Goal: Task Accomplishment & Management: Manage account settings

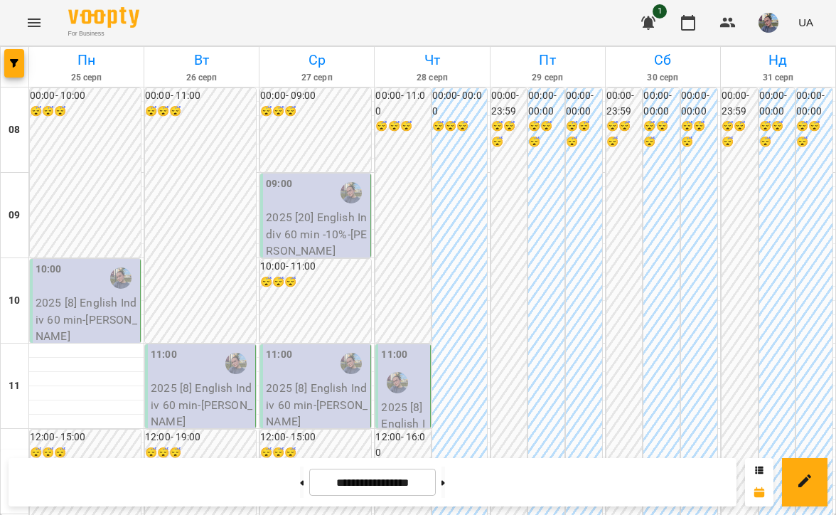
scroll to position [603, 0]
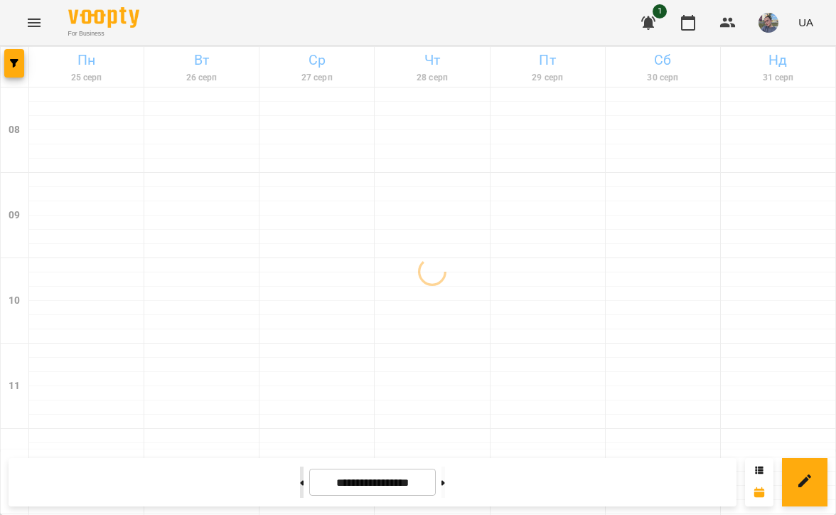
click at [300, 485] on button at bounding box center [302, 482] width 4 height 31
type input "**********"
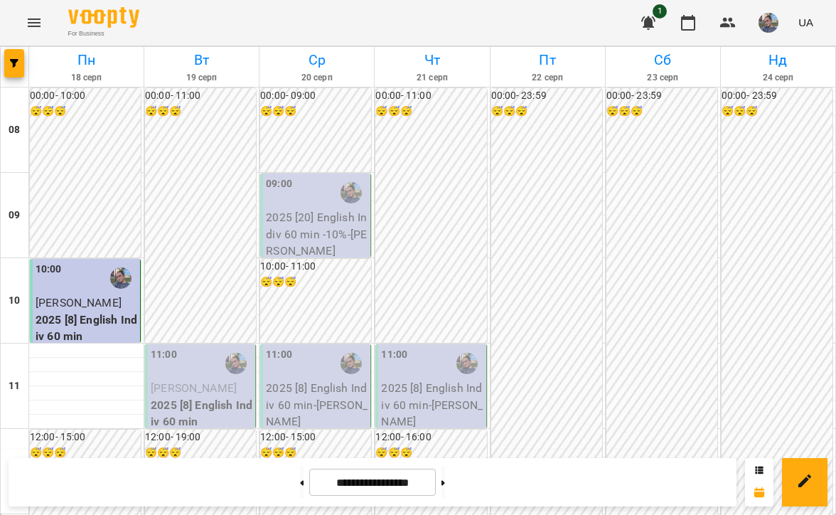
scroll to position [225, 0]
click at [203, 347] on div "11:00" at bounding box center [202, 363] width 102 height 33
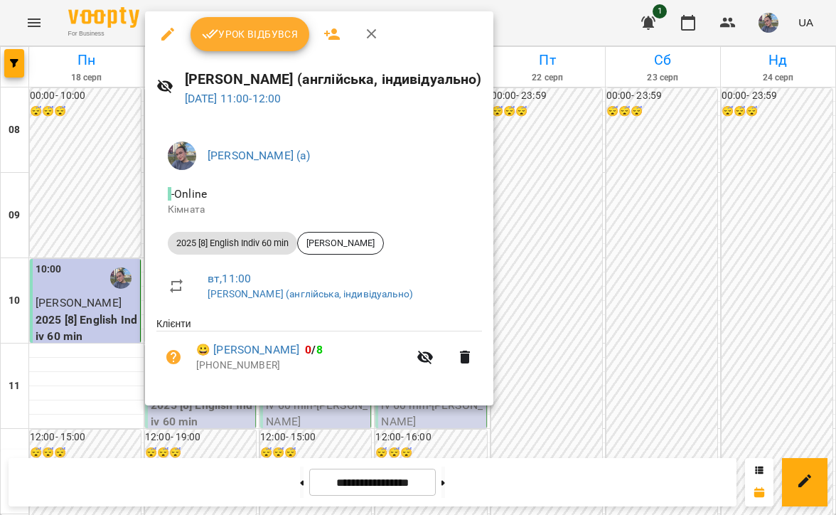
click at [240, 15] on div "Урок відбувся" at bounding box center [319, 34] width 349 height 46
click at [237, 35] on span "Урок відбувся" at bounding box center [250, 34] width 97 height 17
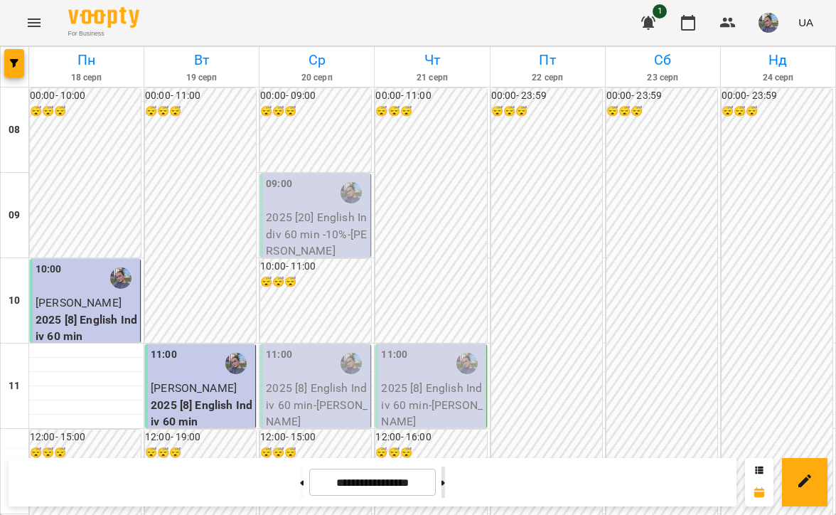
click at [445, 475] on button at bounding box center [444, 482] width 4 height 31
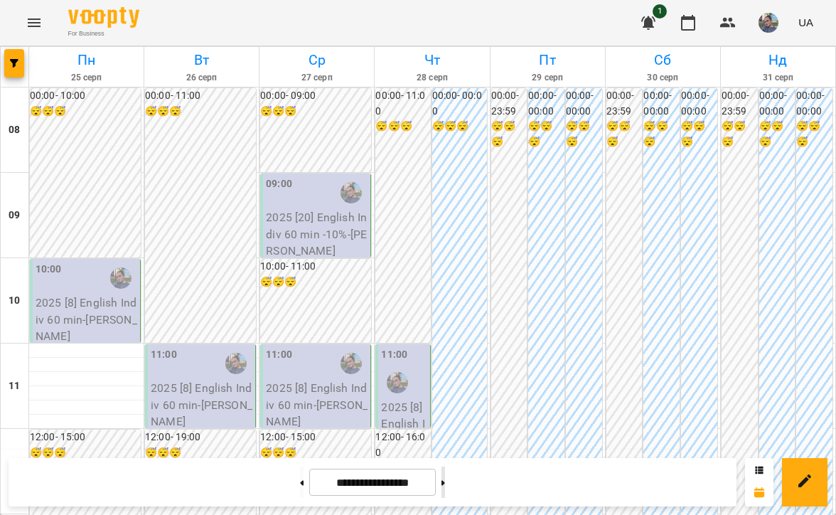
click at [445, 475] on button at bounding box center [444, 482] width 4 height 31
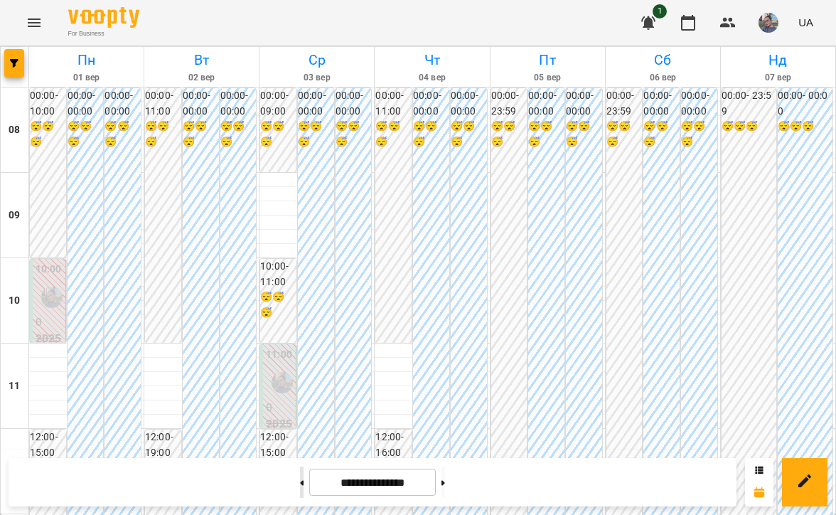
click at [300, 480] on icon at bounding box center [302, 483] width 4 height 6
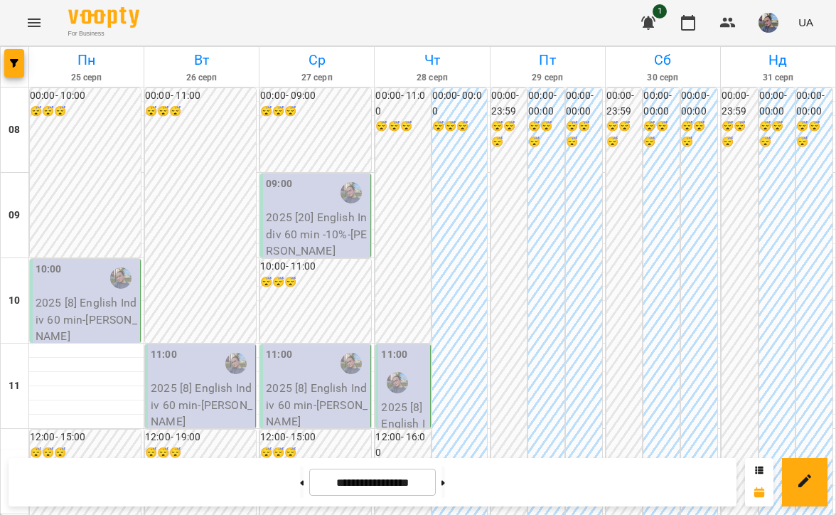
scroll to position [46, 0]
click at [445, 493] on button at bounding box center [444, 482] width 4 height 31
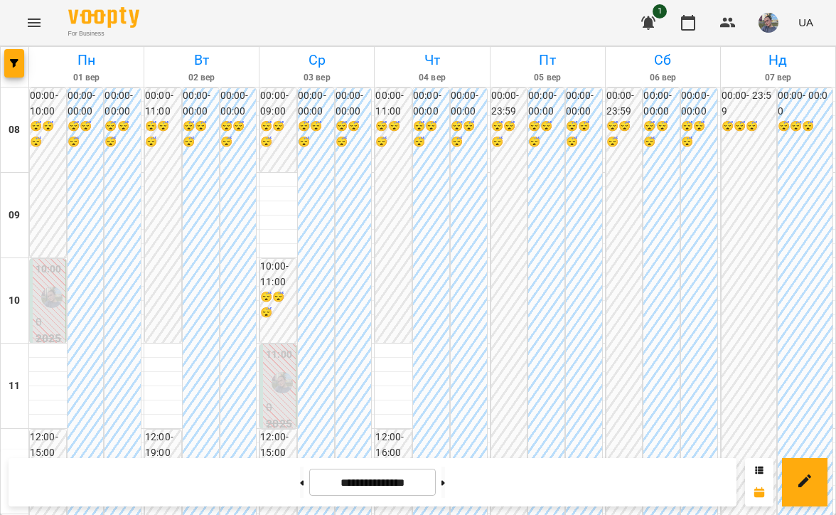
scroll to position [917, 0]
click at [445, 491] on button at bounding box center [444, 482] width 4 height 31
type input "**********"
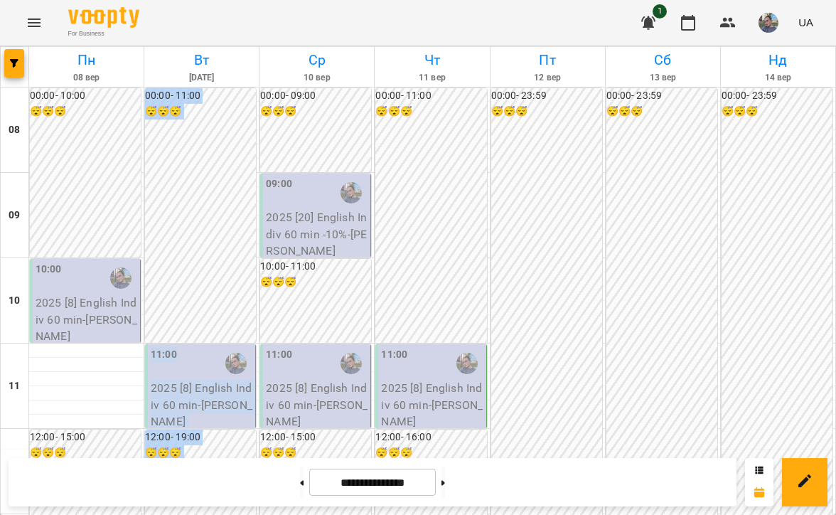
drag, startPoint x: 188, startPoint y: 192, endPoint x: 188, endPoint y: 223, distance: 30.6
click at [188, 223] on div "00:00 - 11:00 😴😴😴" at bounding box center [200, 215] width 111 height 255
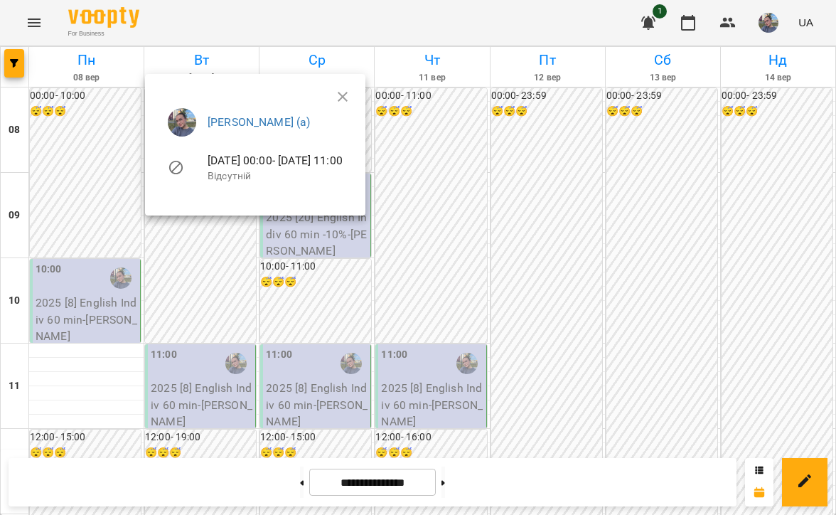
click at [212, 260] on div at bounding box center [418, 257] width 836 height 515
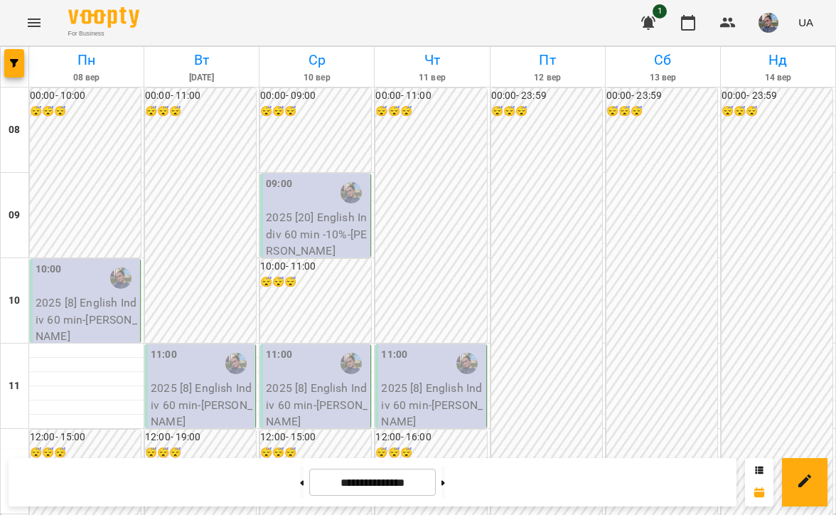
scroll to position [666, 0]
